Goal: Task Accomplishment & Management: Use online tool/utility

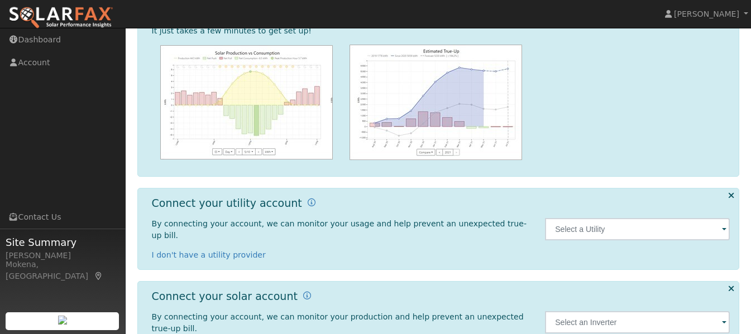
scroll to position [158, 0]
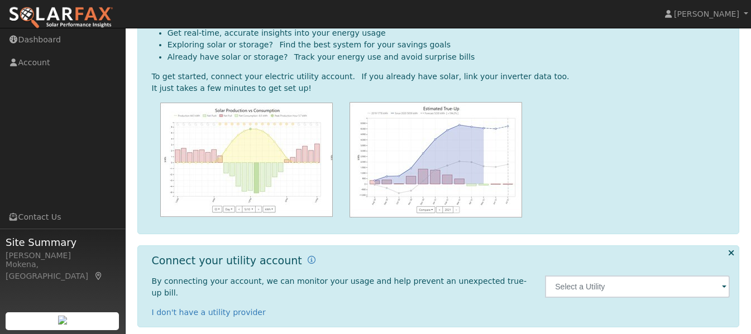
scroll to position [98, 0]
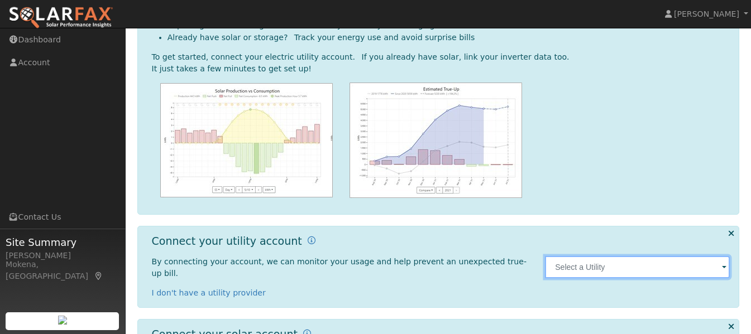
click at [715, 263] on input "text" at bounding box center [637, 267] width 185 height 22
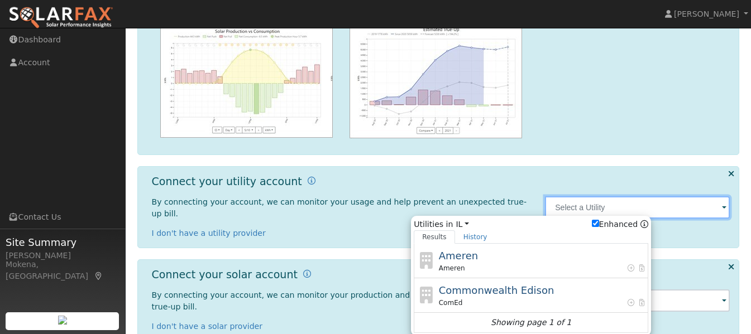
scroll to position [158, 0]
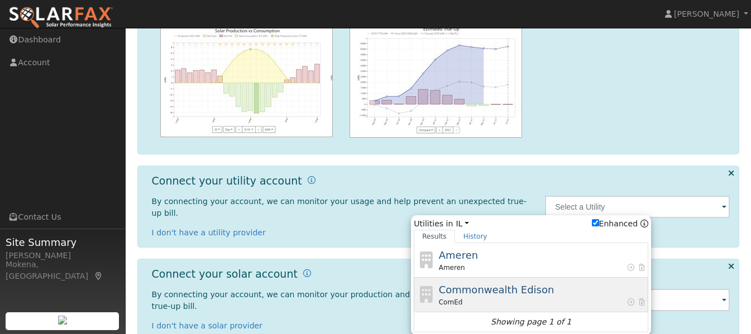
click at [496, 287] on span "Commonwealth Edison" at bounding box center [497, 290] width 116 height 12
type input "ComEd"
